Goal: Register for event/course

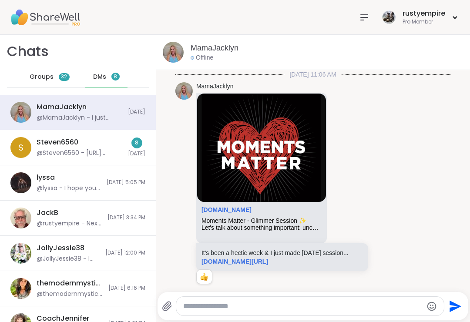
scroll to position [378, 0]
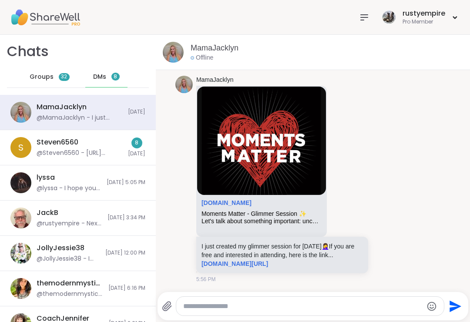
click at [62, 153] on div "@Steven6560 - [URL][DOMAIN_NAME]" at bounding box center [80, 153] width 86 height 9
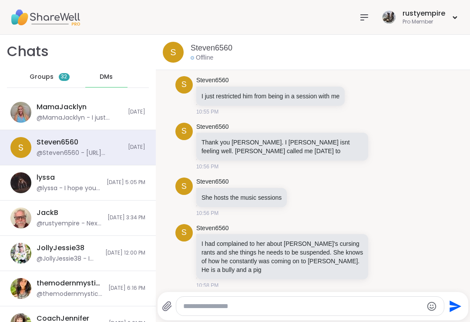
scroll to position [9132, 0]
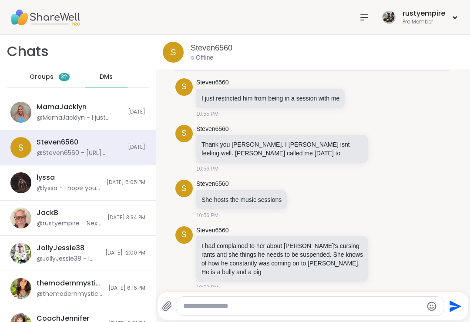
click at [386, 144] on icon at bounding box center [384, 148] width 8 height 9
click at [298, 131] on div "Select Reaction: Thumbs up" at bounding box center [295, 135] width 8 height 8
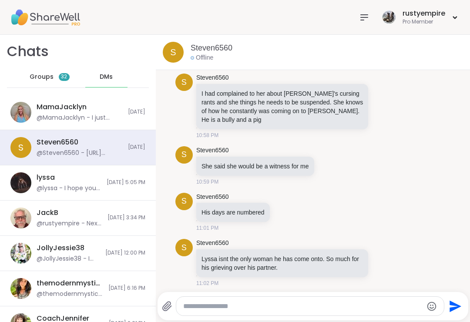
scroll to position [9292, 0]
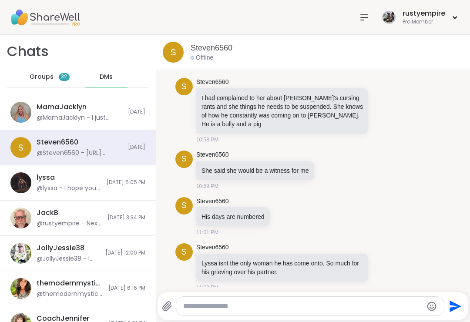
click at [333, 165] on icon at bounding box center [330, 169] width 8 height 9
click at [246, 155] on button "Select Reaction: Thumbs up" at bounding box center [240, 155] width 17 height 17
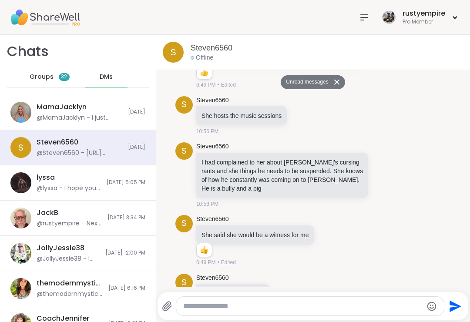
scroll to position [9229, 0]
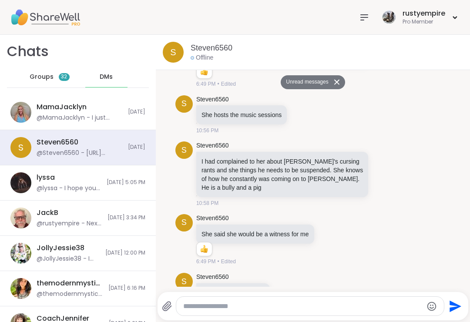
click at [61, 108] on div "MamaJacklyn" at bounding box center [62, 107] width 50 height 10
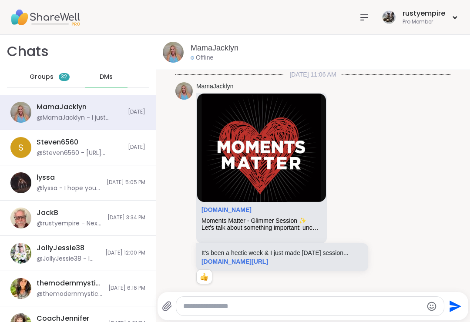
scroll to position [358, 0]
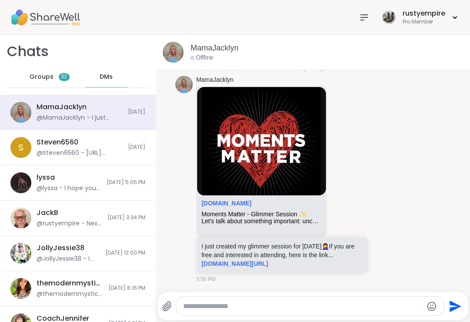
click at [268, 263] on link "sharewellnow.com/session/moments-matter-glimmer-session/d2b3b7f3-a535-4035-9291…" at bounding box center [235, 263] width 67 height 7
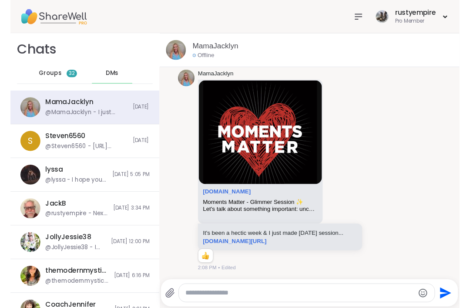
scroll to position [0, 0]
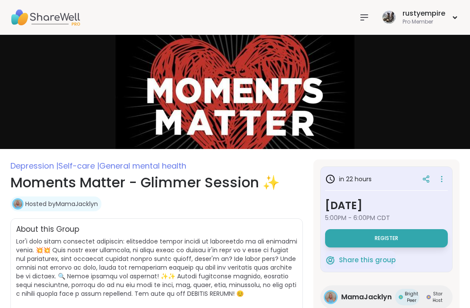
click at [367, 15] on icon at bounding box center [364, 17] width 10 height 10
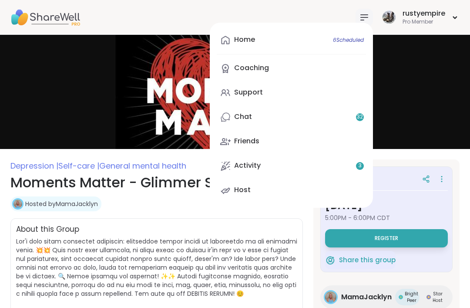
click at [256, 40] on link "Home 6 Scheduled" at bounding box center [291, 40] width 149 height 21
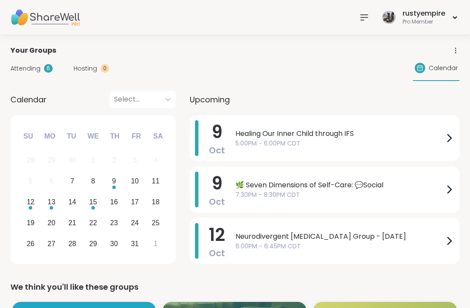
click at [33, 71] on span "Attending" at bounding box center [25, 68] width 30 height 9
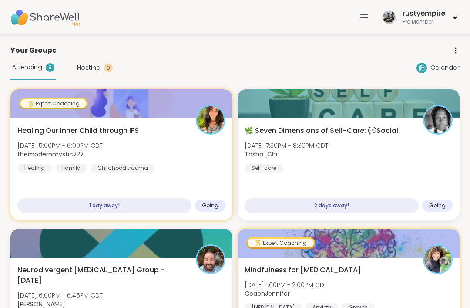
click at [367, 17] on icon at bounding box center [364, 17] width 7 height 5
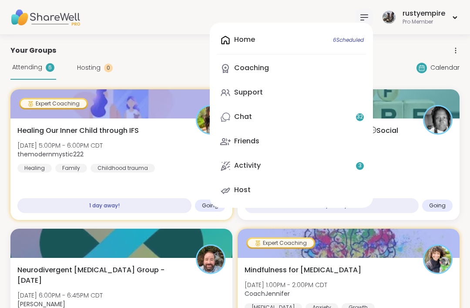
click at [259, 91] on div "Support" at bounding box center [248, 92] width 29 height 10
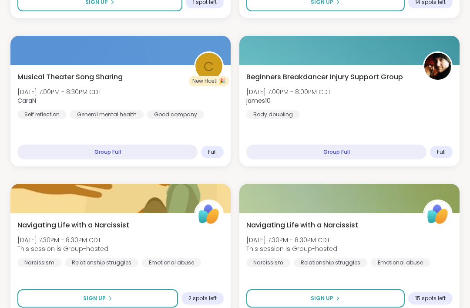
scroll to position [714, 0]
click at [343, 83] on div "Beginners Breakdancer Injury Support Group [DATE] 7:00PM - 8:00PM CDT james10 B…" at bounding box center [349, 95] width 206 height 47
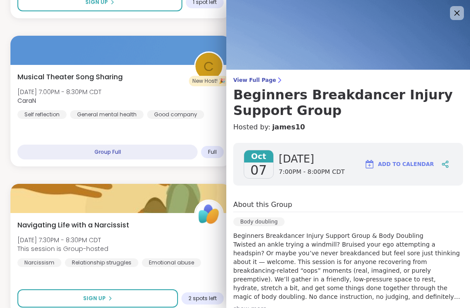
scroll to position [0, 0]
click at [262, 84] on link "View Full Page Beginners Breakdancer Injury Support Group" at bounding box center [348, 98] width 230 height 42
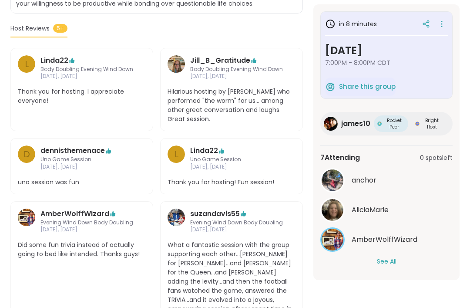
scroll to position [354, 0]
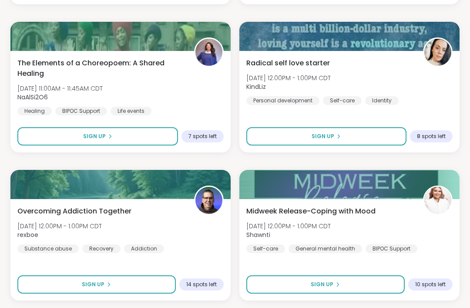
scroll to position [2504, 0]
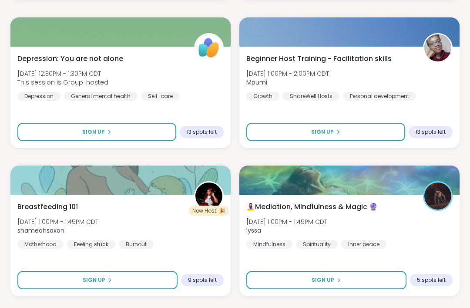
scroll to position [2951, 0]
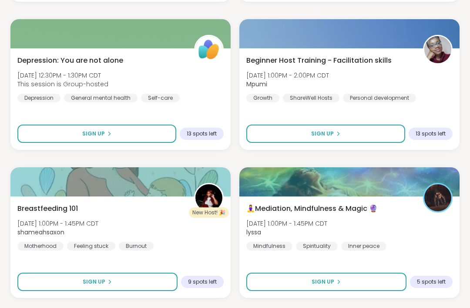
click at [278, 209] on span "🧘‍♀️Mediation, Mindfulness & Magic 🔮" at bounding box center [311, 208] width 131 height 10
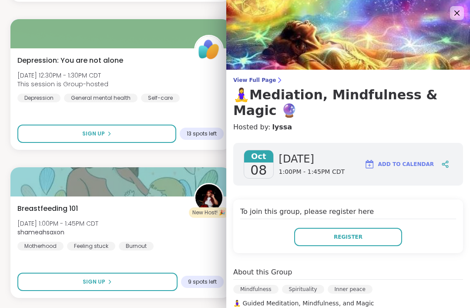
scroll to position [0, 0]
click at [315, 228] on button "Register" at bounding box center [348, 237] width 108 height 18
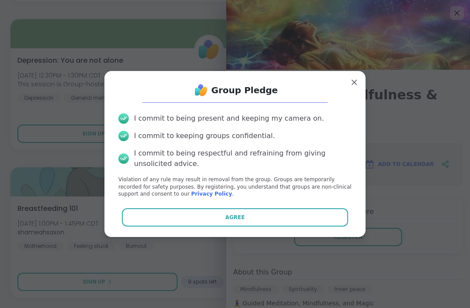
click at [246, 226] on button "Agree" at bounding box center [235, 217] width 227 height 18
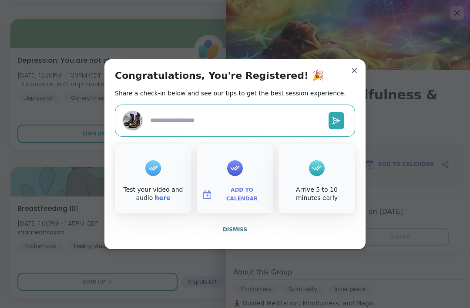
click at [243, 203] on span "Add to Calendar" at bounding box center [242, 194] width 52 height 17
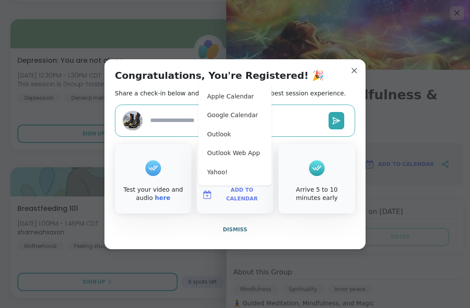
click at [241, 106] on button "Apple Calendar" at bounding box center [235, 96] width 66 height 19
type textarea "*"
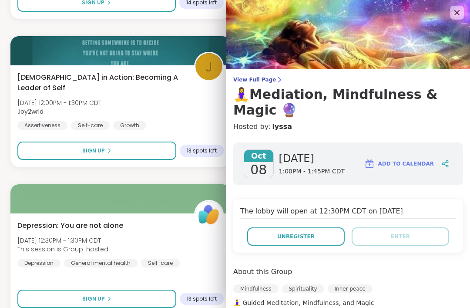
scroll to position [2783, 0]
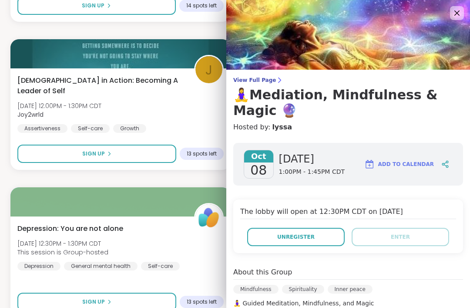
click at [459, 8] on icon at bounding box center [457, 13] width 10 height 10
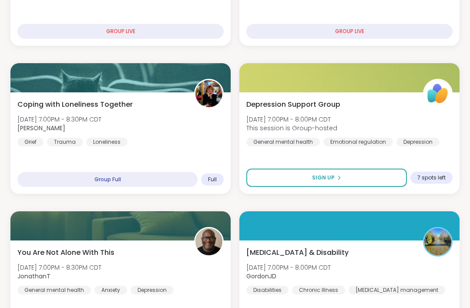
scroll to position [0, 0]
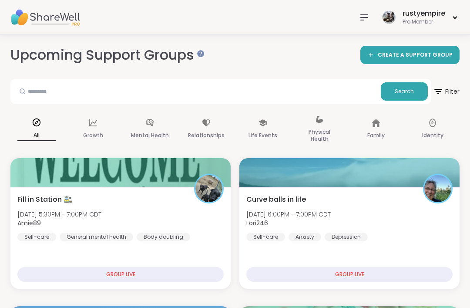
click at [368, 17] on icon at bounding box center [364, 17] width 7 height 5
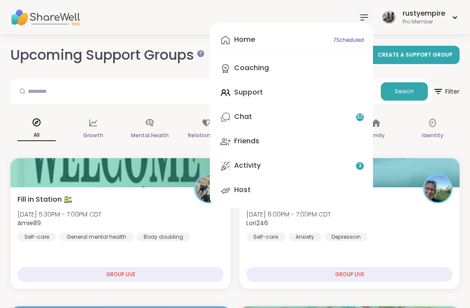
click at [249, 40] on div "Home 7 Scheduled" at bounding box center [244, 40] width 21 height 10
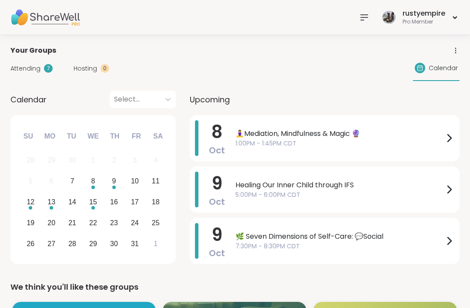
click at [366, 20] on icon at bounding box center [364, 17] width 10 height 10
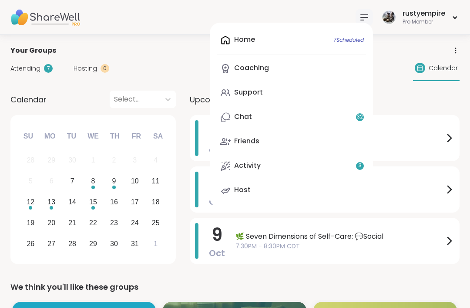
click at [270, 47] on div "Home 7 Scheduled Coaching Support Chat 32 Friends Activity 3 Host" at bounding box center [291, 115] width 163 height 185
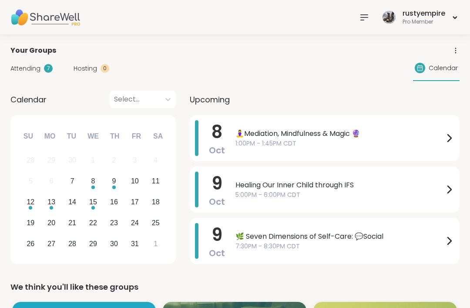
click at [364, 24] on div at bounding box center [364, 17] width 17 height 17
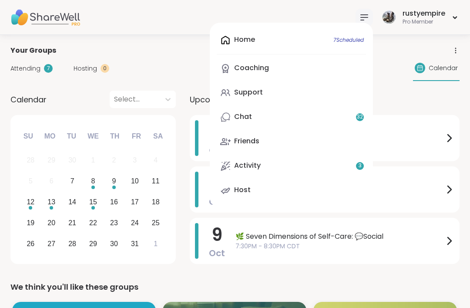
click at [268, 99] on link "Support" at bounding box center [291, 92] width 149 height 21
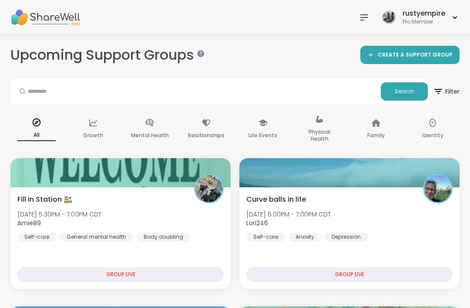
click at [368, 17] on icon at bounding box center [364, 17] width 7 height 5
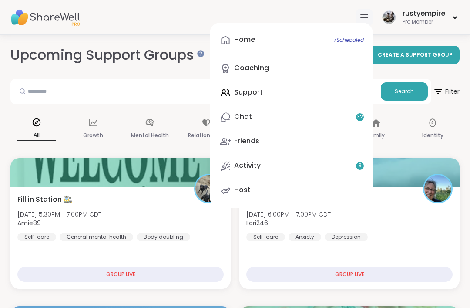
click at [254, 44] on div "Home 7 Scheduled" at bounding box center [244, 40] width 21 height 10
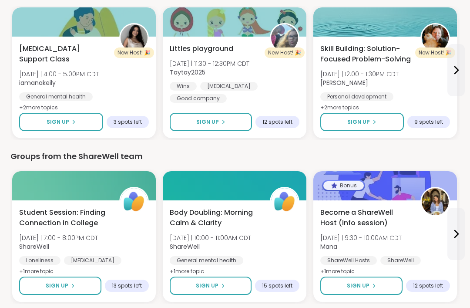
scroll to position [1118, 0]
